Goal: Information Seeking & Learning: Learn about a topic

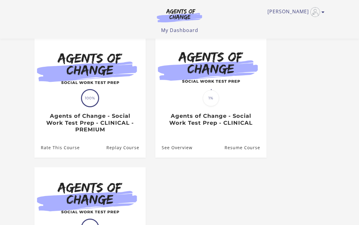
scroll to position [51, 0]
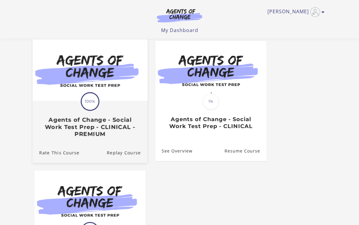
click at [91, 106] on span "100%" at bounding box center [90, 101] width 17 height 17
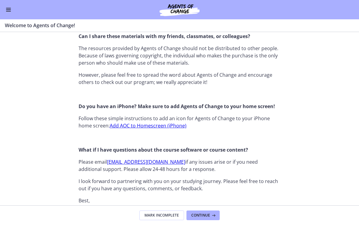
scroll to position [557, 0]
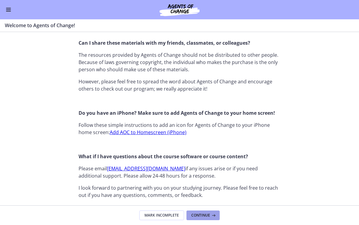
click at [197, 215] on span "Continue" at bounding box center [200, 215] width 19 height 5
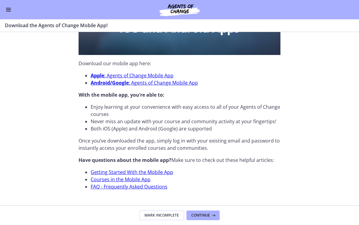
scroll to position [196, 0]
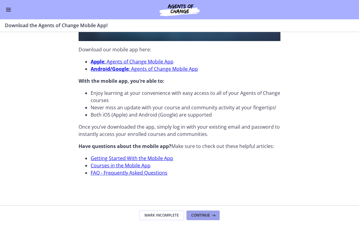
click at [204, 217] on span "Continue" at bounding box center [200, 215] width 19 height 5
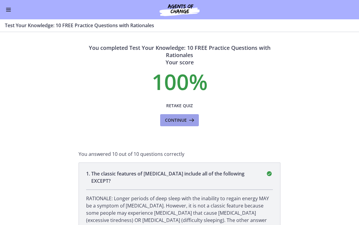
click at [175, 118] on span "Continue" at bounding box center [176, 120] width 22 height 7
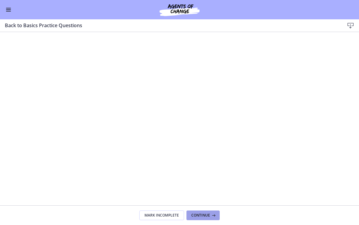
click at [204, 211] on button "Continue" at bounding box center [202, 215] width 33 height 10
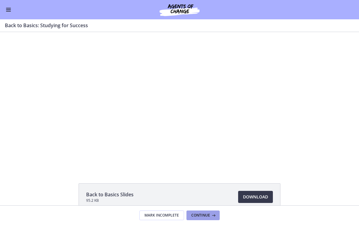
click at [200, 217] on span "Continue" at bounding box center [200, 215] width 19 height 5
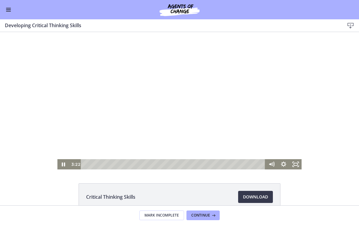
scroll to position [1, 0]
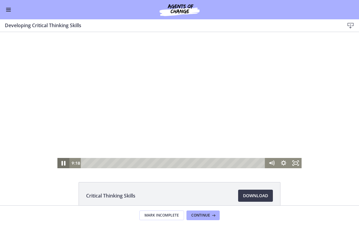
click at [64, 162] on icon "Pause" at bounding box center [64, 163] width 4 height 5
click at [63, 162] on icon "Play Video" at bounding box center [63, 163] width 3 height 4
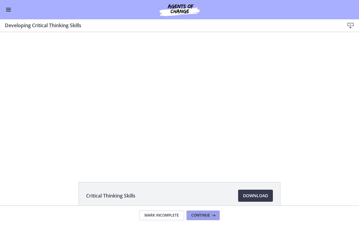
scroll to position [0, 0]
click at [196, 214] on span "Continue" at bounding box center [200, 215] width 19 height 5
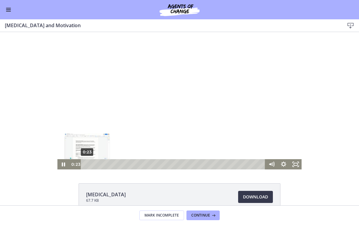
click at [87, 165] on div "Playbar" at bounding box center [86, 163] width 3 height 3
click at [85, 165] on div "Playbar" at bounding box center [86, 163] width 3 height 3
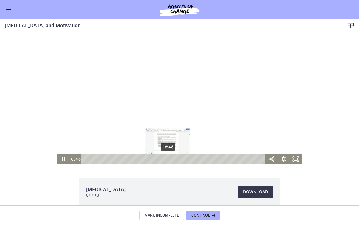
scroll to position [5, 0]
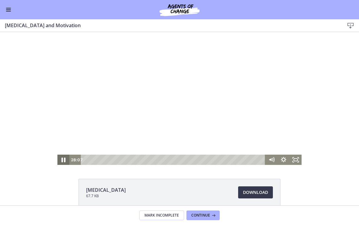
click at [64, 159] on icon "Pause" at bounding box center [63, 160] width 14 height 12
click at [63, 159] on icon "Play Video" at bounding box center [64, 159] width 4 height 5
click at [63, 158] on icon "Pause" at bounding box center [63, 160] width 3 height 4
click at [62, 160] on icon "Play Video" at bounding box center [63, 160] width 3 height 4
click at [62, 160] on icon "Pause" at bounding box center [63, 160] width 3 height 4
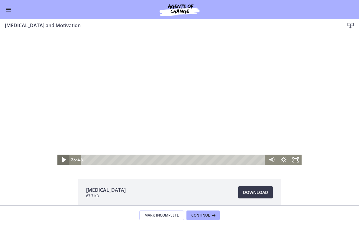
click at [61, 159] on icon "Play Video" at bounding box center [63, 160] width 14 height 12
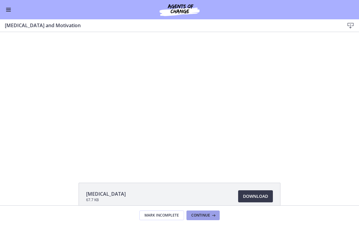
scroll to position [0, 0]
click at [202, 215] on span "Continue" at bounding box center [200, 215] width 19 height 5
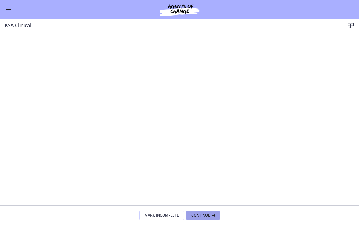
click at [206, 214] on span "Continue" at bounding box center [200, 215] width 19 height 5
click at [198, 214] on span "Continue" at bounding box center [200, 215] width 19 height 5
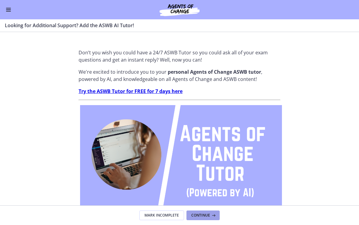
click at [201, 216] on span "Continue" at bounding box center [200, 215] width 19 height 5
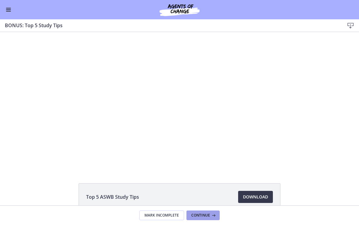
click at [199, 214] on span "Continue" at bounding box center [200, 215] width 19 height 5
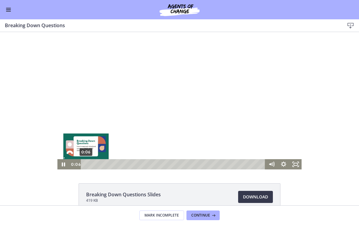
click at [86, 163] on div "0:06" at bounding box center [173, 164] width 177 height 10
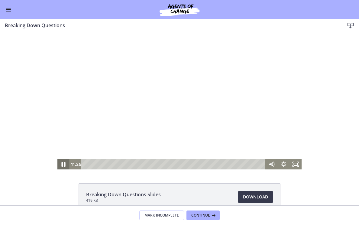
click at [62, 164] on icon "Pause" at bounding box center [63, 164] width 14 height 12
click at [62, 164] on icon "Play Video" at bounding box center [63, 164] width 14 height 12
click at [63, 164] on icon "Pause" at bounding box center [63, 164] width 14 height 12
